Goal: Information Seeking & Learning: Learn about a topic

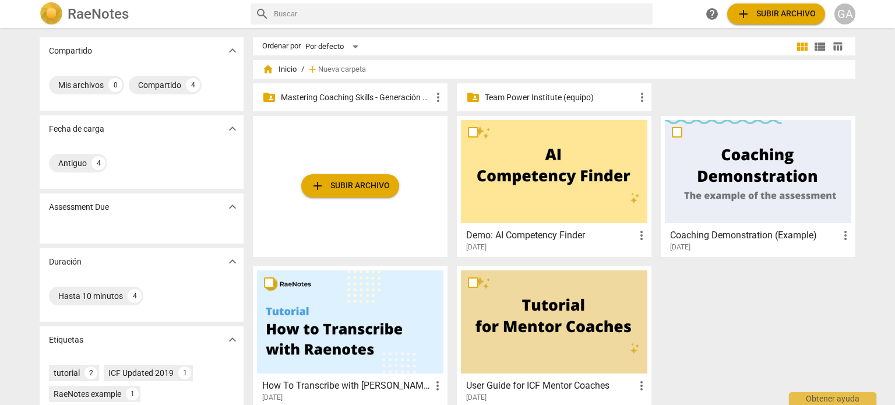
click at [365, 100] on p "Mastering Coaching Skills - Generación 31" at bounding box center [356, 97] width 150 height 12
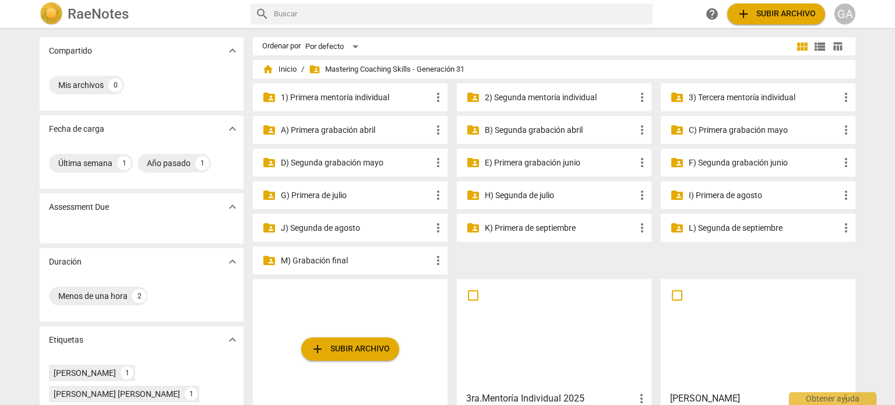
click at [768, 94] on p "3) Tercera mentoría individual" at bounding box center [764, 97] width 150 height 12
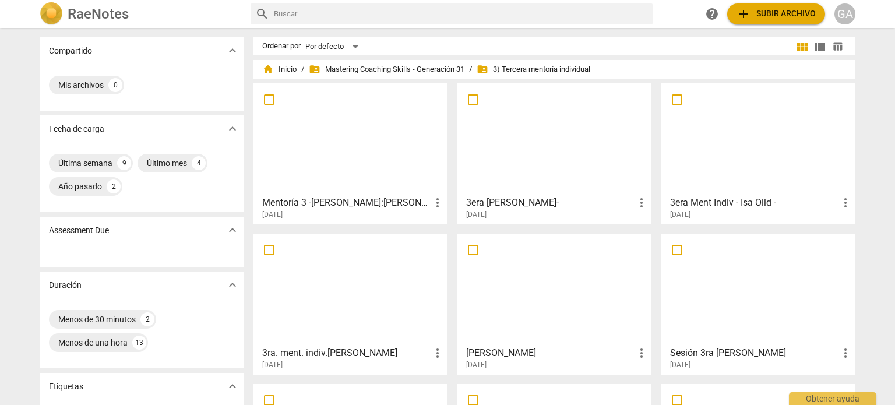
click at [759, 135] on div at bounding box center [758, 138] width 186 height 103
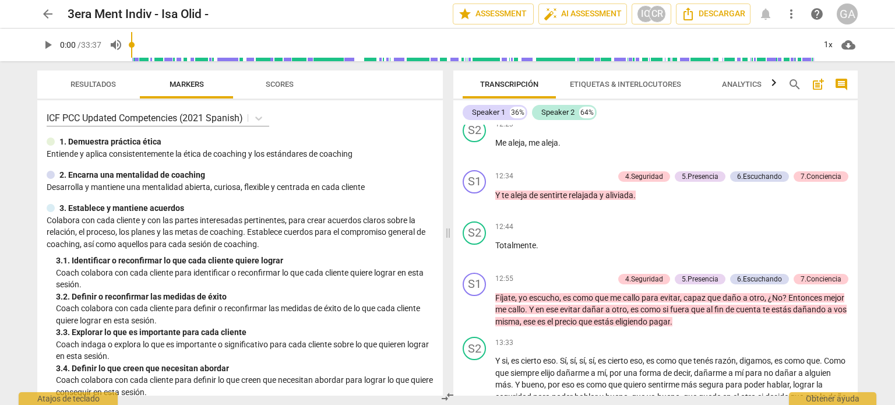
scroll to position [1806, 0]
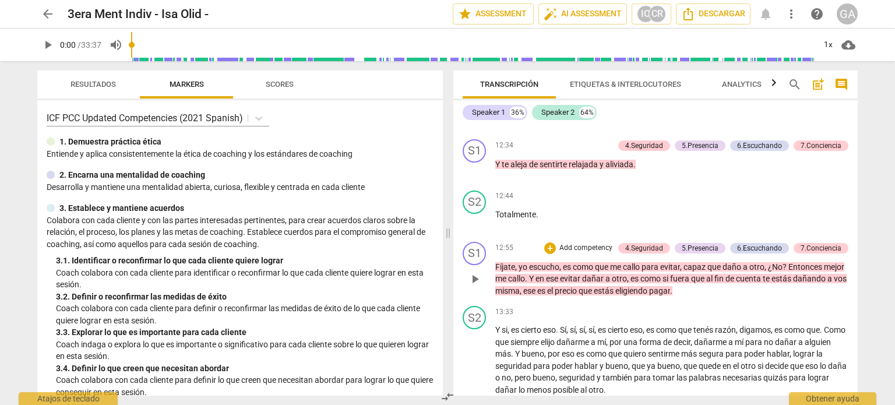
click at [478, 286] on span "play_arrow" at bounding box center [475, 279] width 14 height 14
click at [478, 286] on span "pause" at bounding box center [475, 279] width 14 height 14
type input "809"
